Goal: Find specific page/section

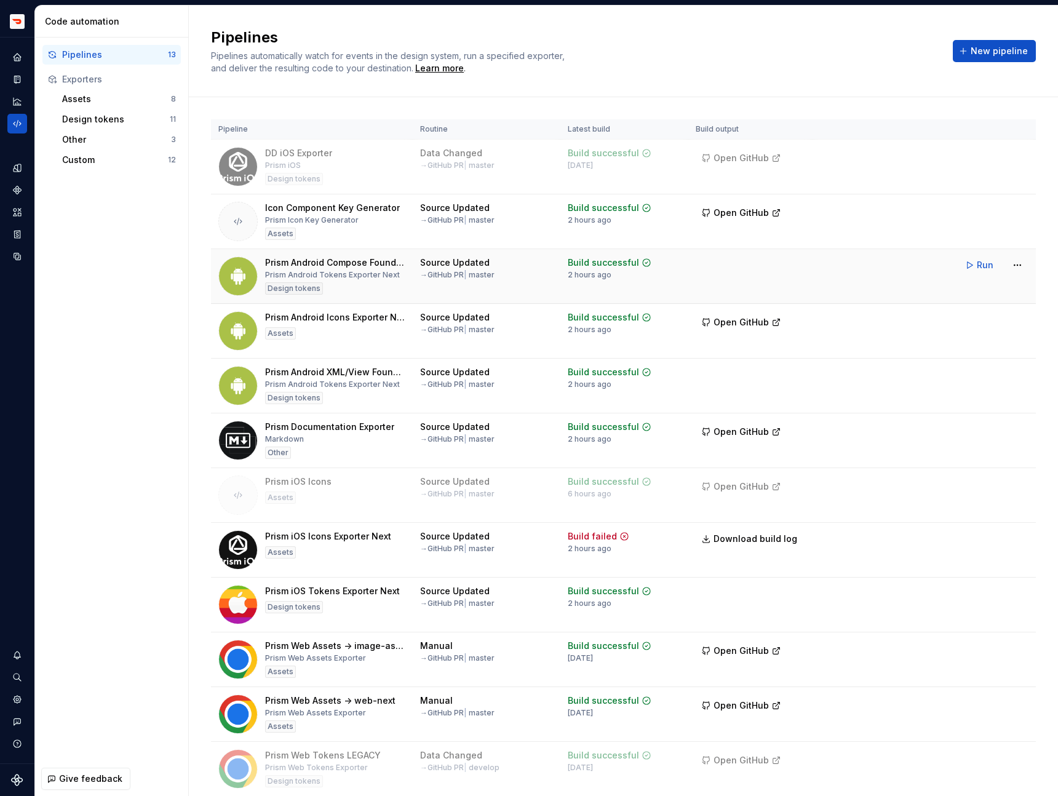
scroll to position [48, 0]
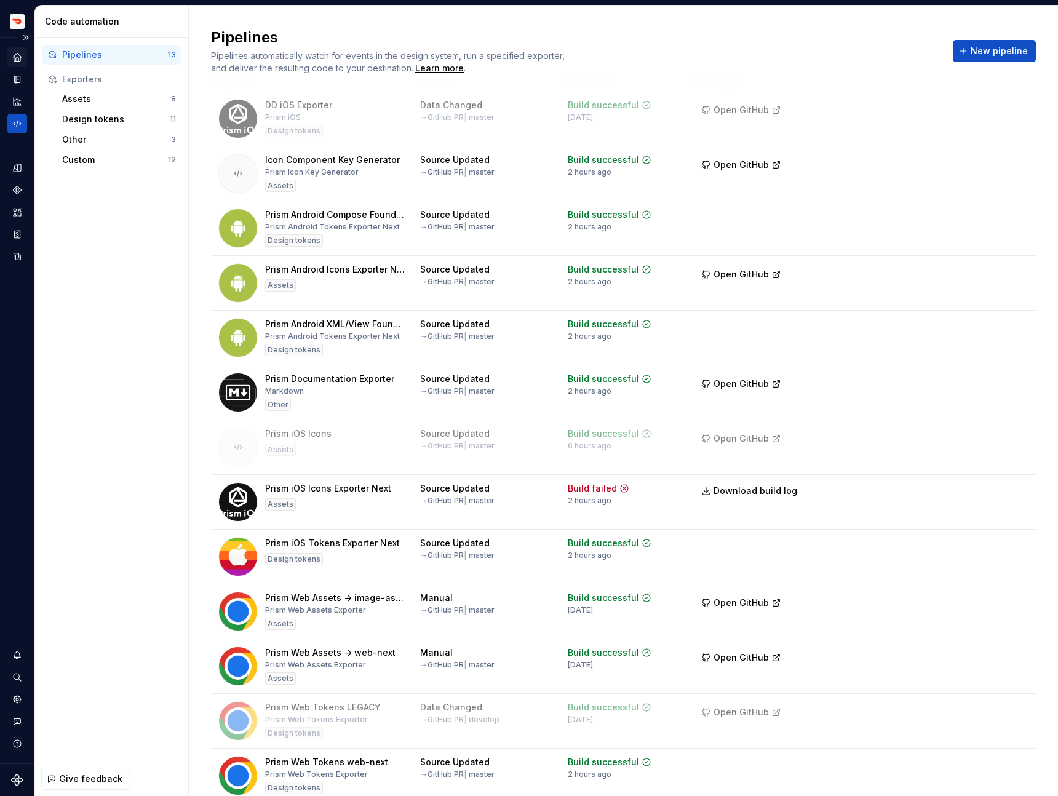
click at [15, 57] on icon "Home" at bounding box center [17, 57] width 8 height 8
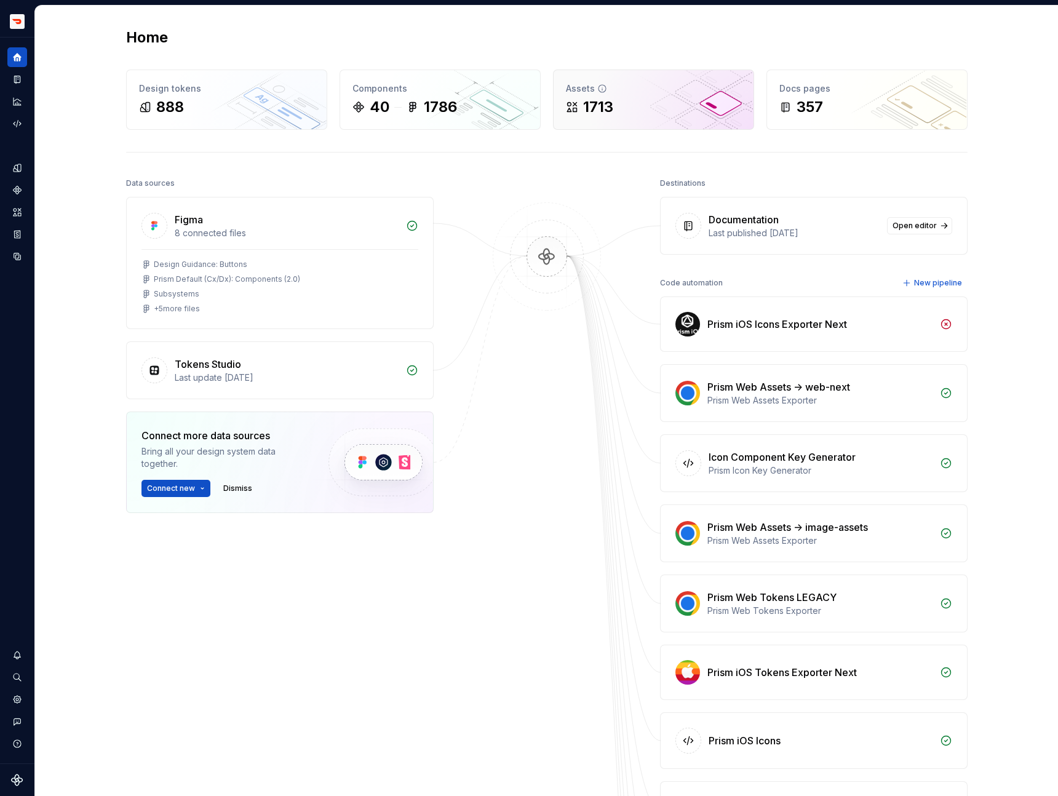
click at [630, 88] on div "Assets" at bounding box center [653, 88] width 175 height 12
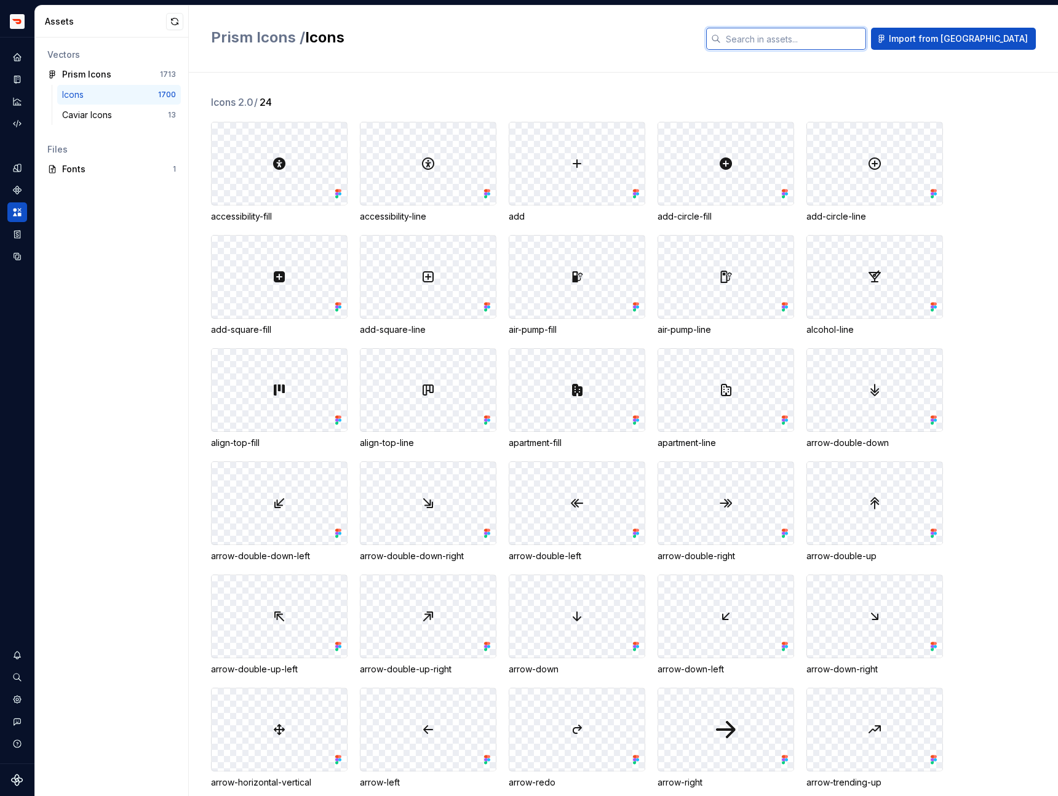
click at [823, 38] on input "text" at bounding box center [793, 39] width 145 height 22
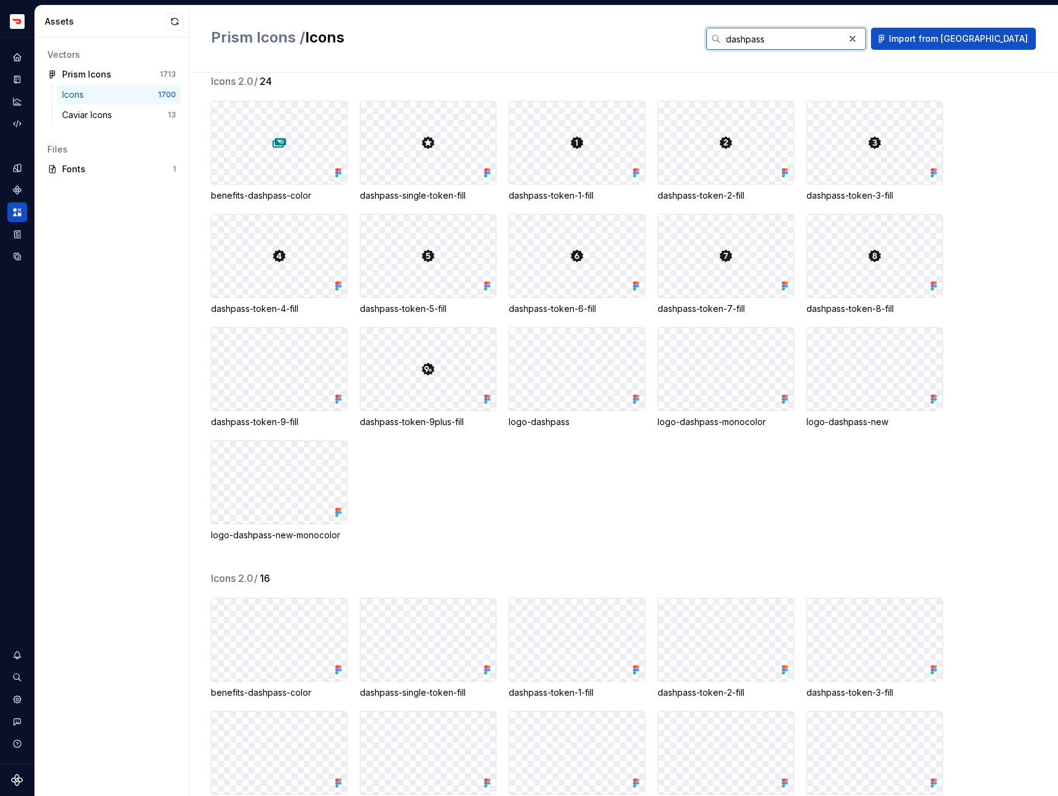
scroll to position [23, 0]
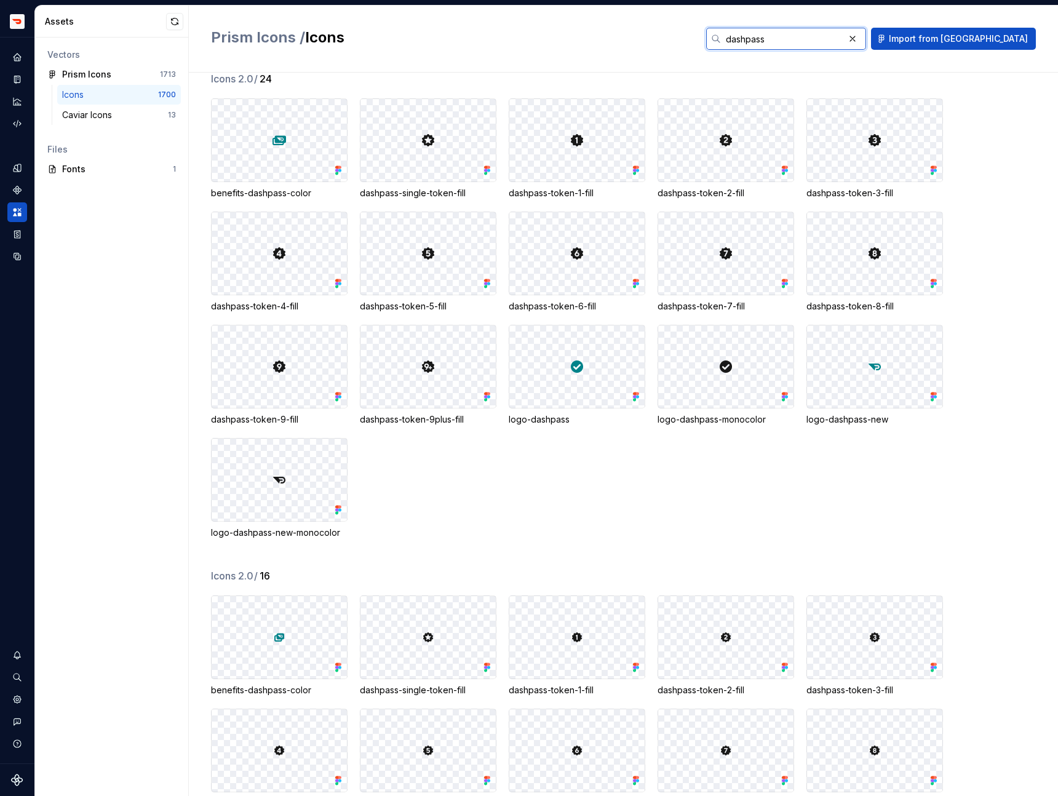
type input "dashpass"
click at [844, 35] on input "dashpass" at bounding box center [782, 39] width 123 height 22
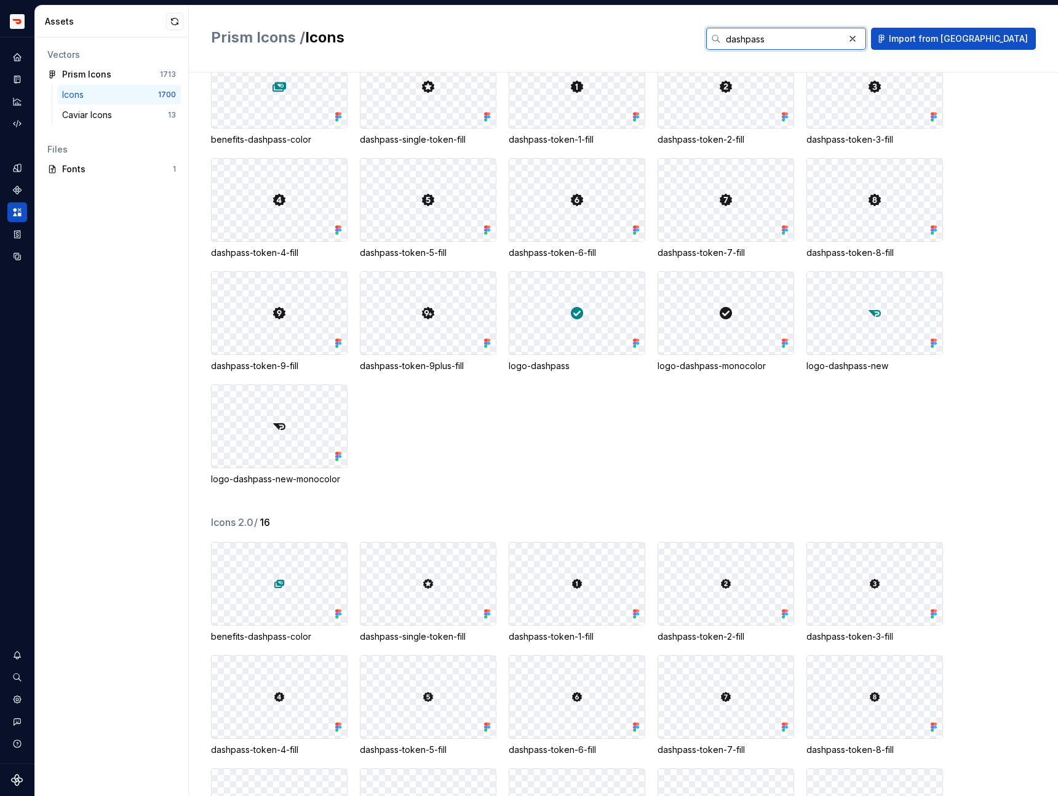
scroll to position [0, 0]
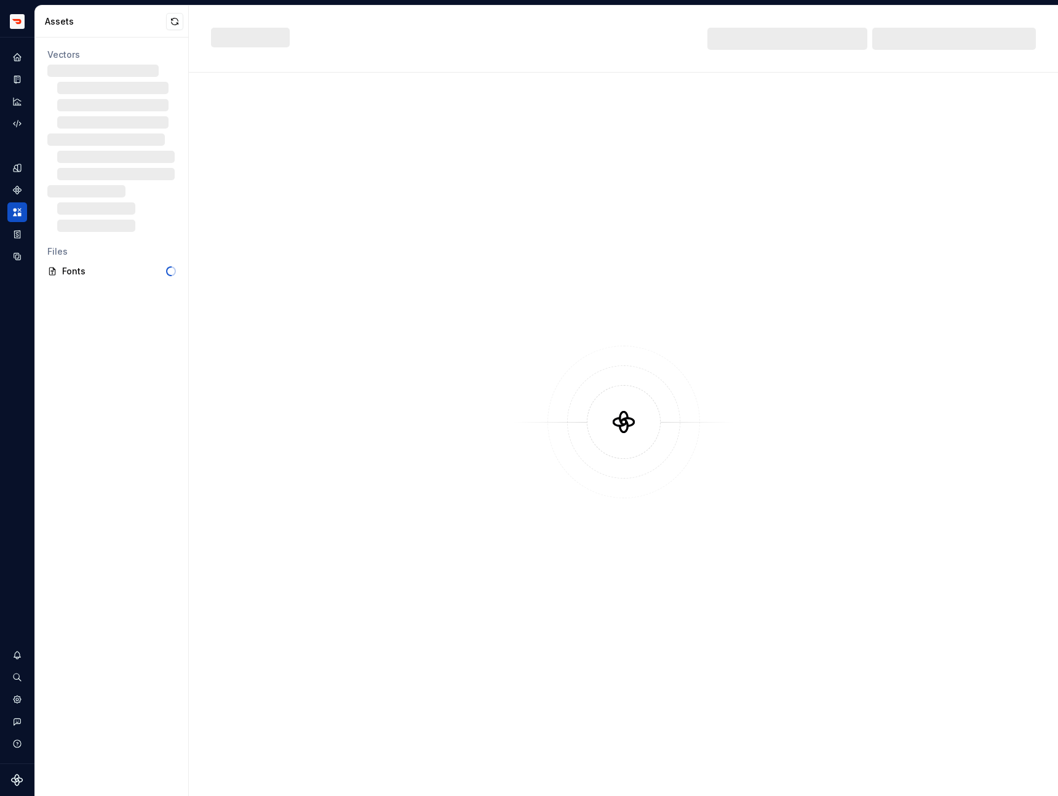
click at [828, 47] on div at bounding box center [787, 39] width 160 height 22
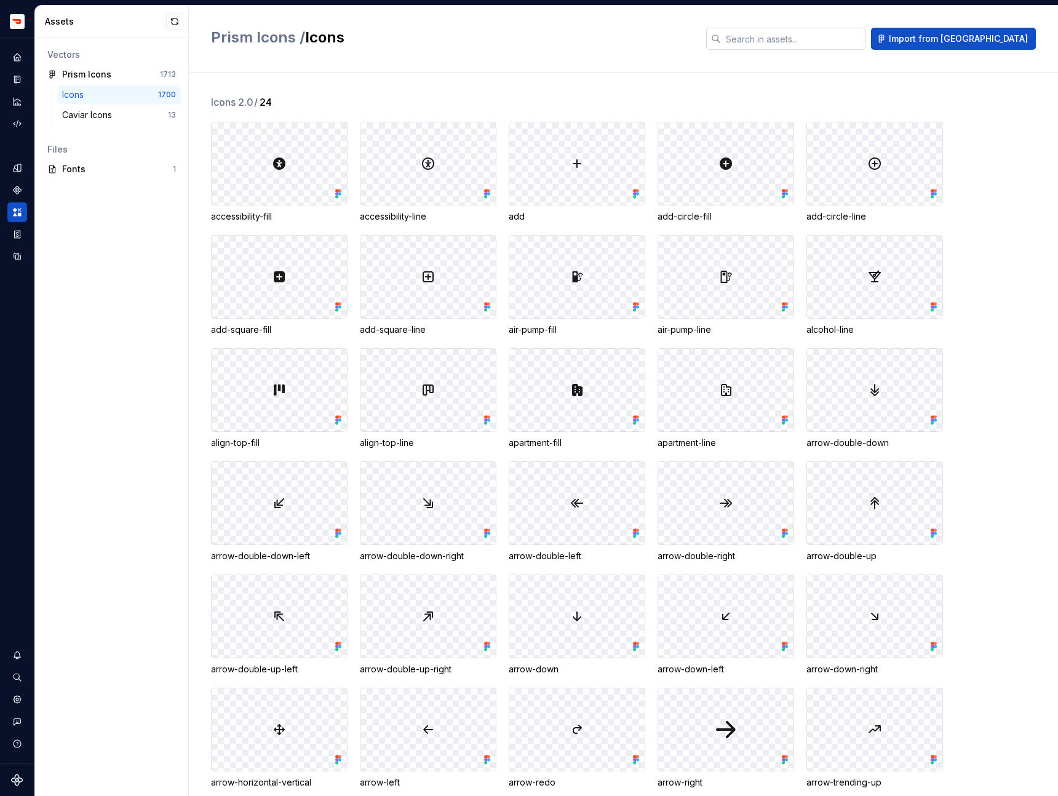
click at [820, 45] on input "text" at bounding box center [793, 39] width 145 height 22
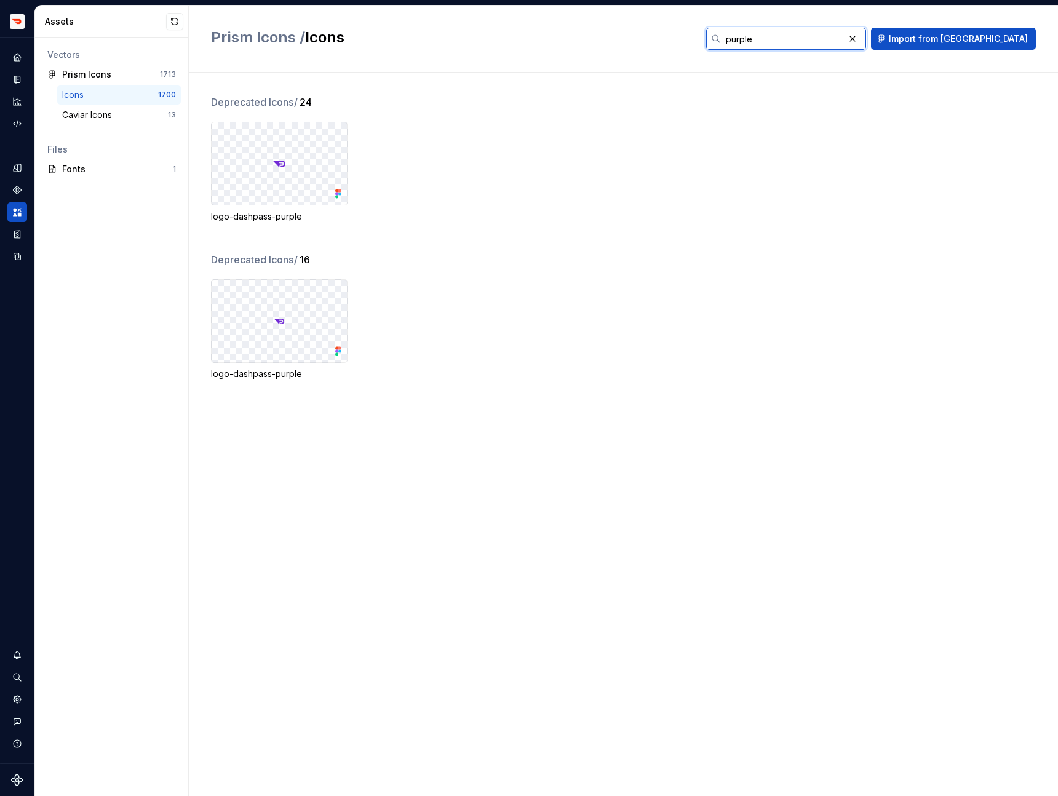
type input "purple"
click at [12, 55] on icon "Home" at bounding box center [17, 57] width 11 height 11
